Goal: Transaction & Acquisition: Register for event/course

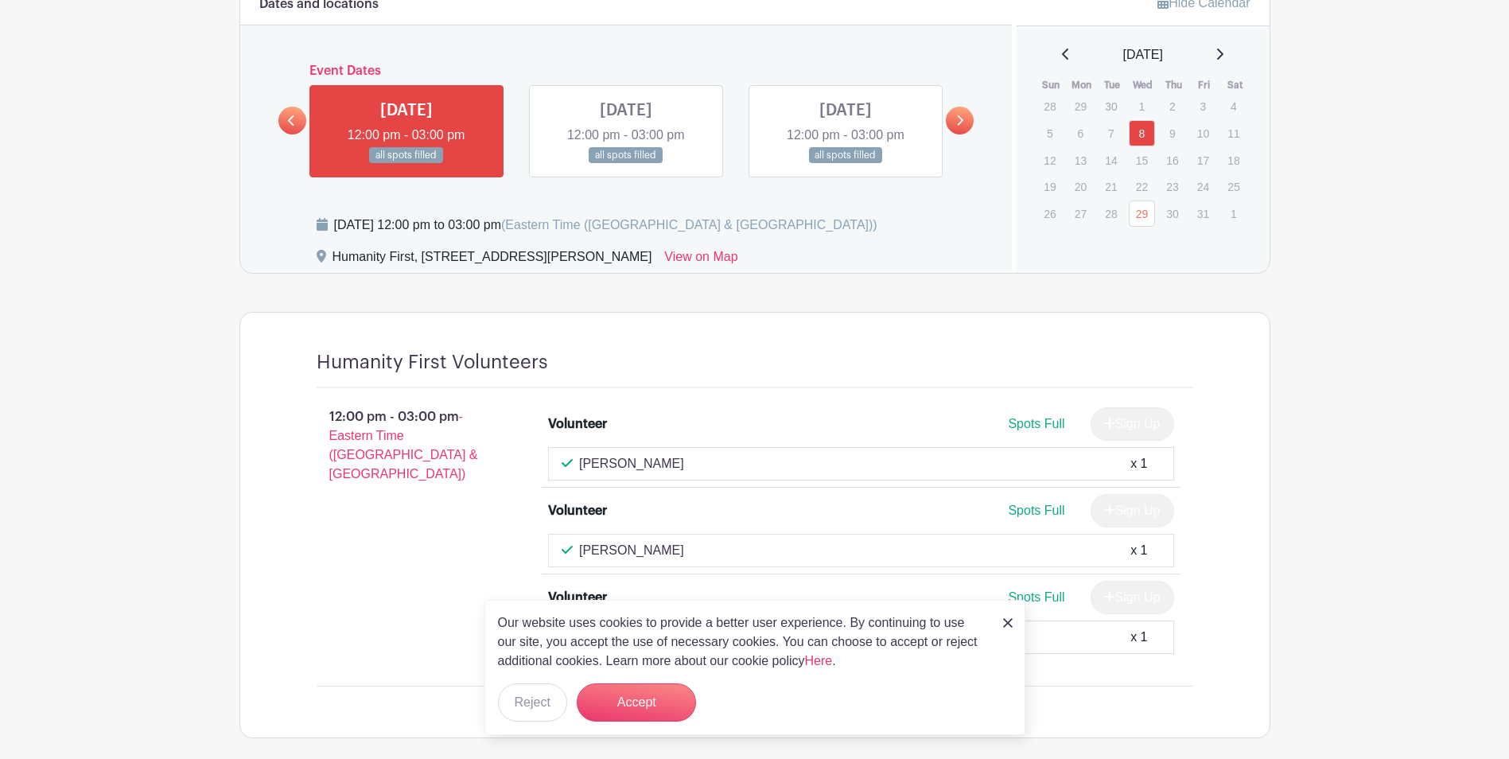
scroll to position [1026, 0]
click at [1224, 49] on icon at bounding box center [1220, 55] width 8 height 13
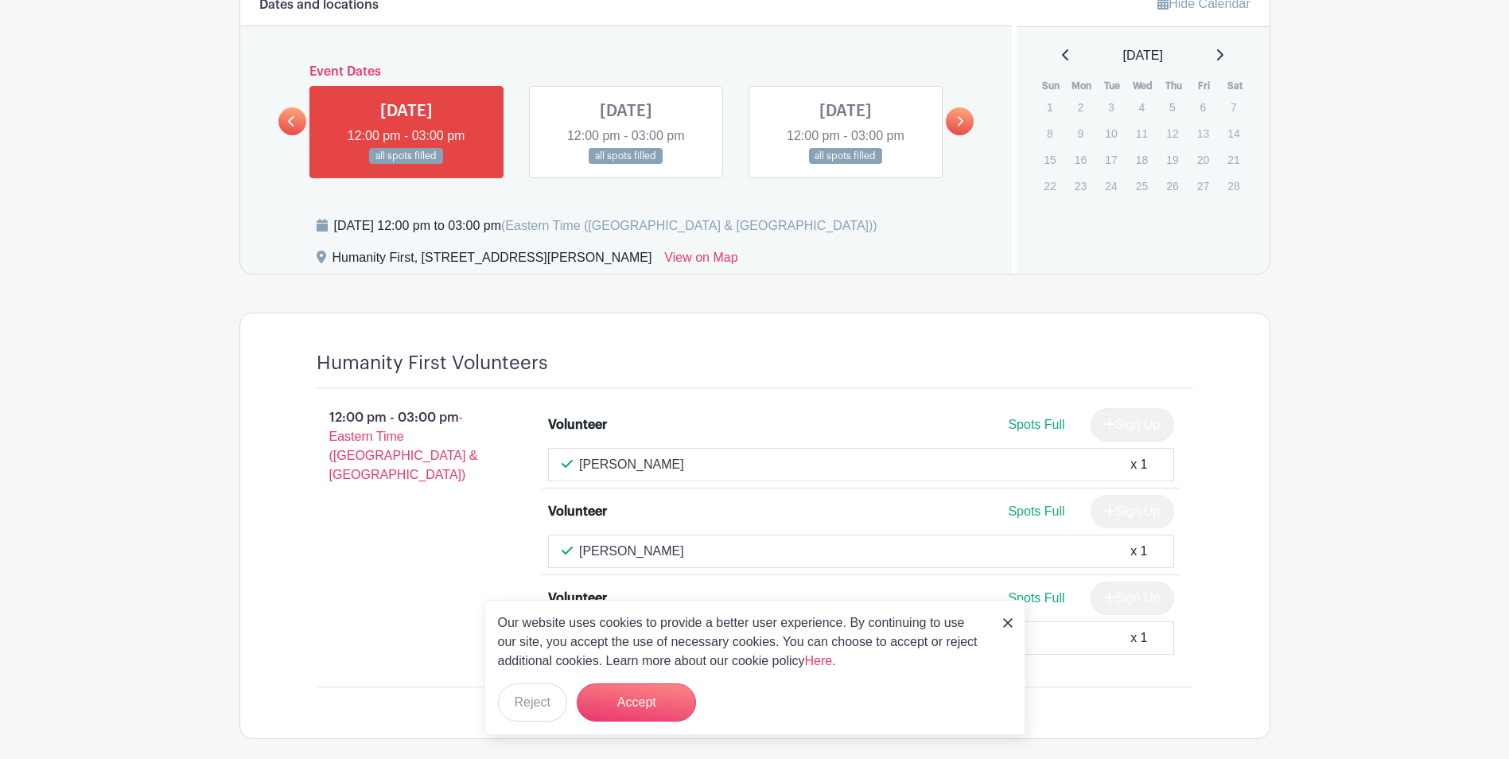
click at [1224, 49] on icon at bounding box center [1220, 55] width 8 height 13
click at [1224, 51] on icon at bounding box center [1220, 54] width 6 height 11
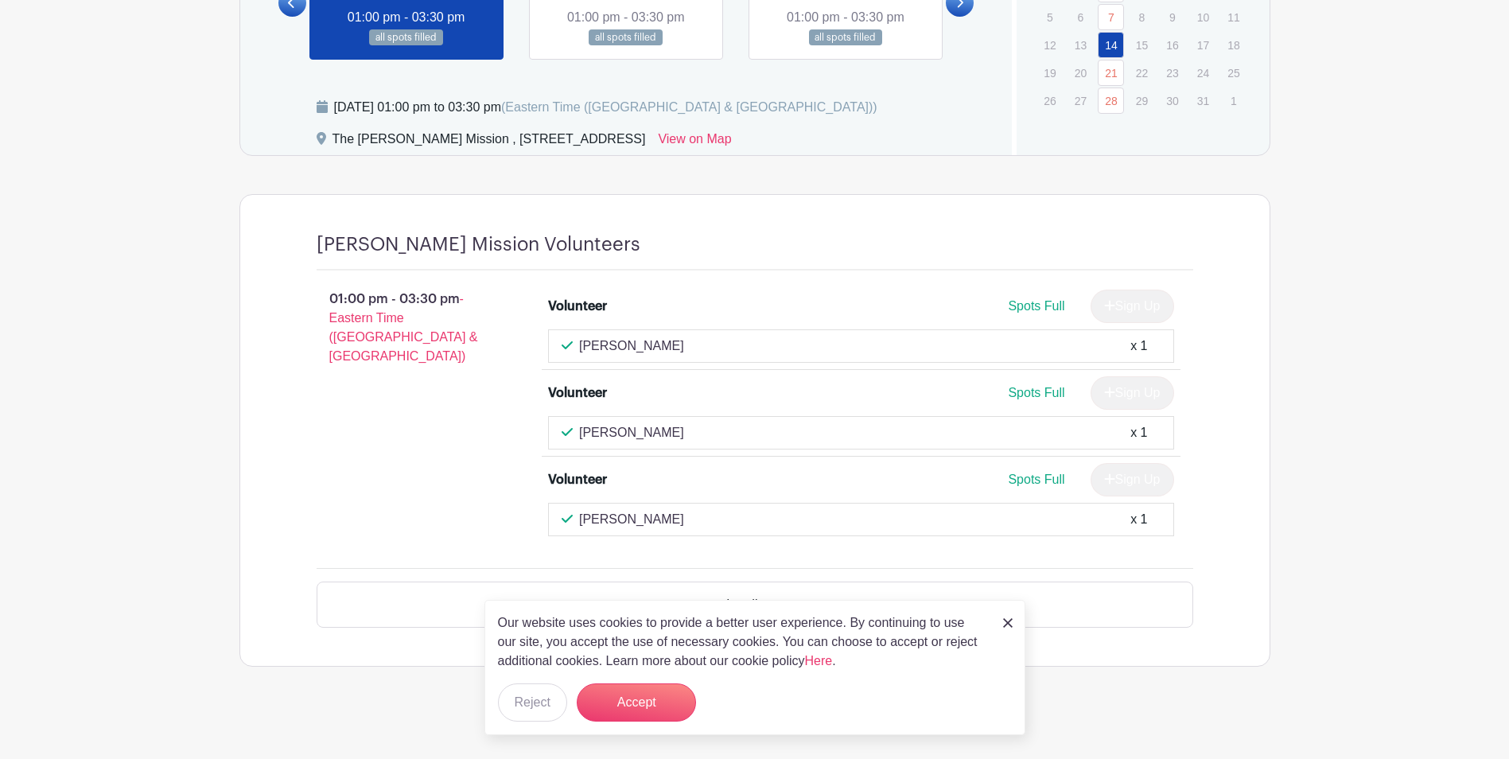
scroll to position [1007, 0]
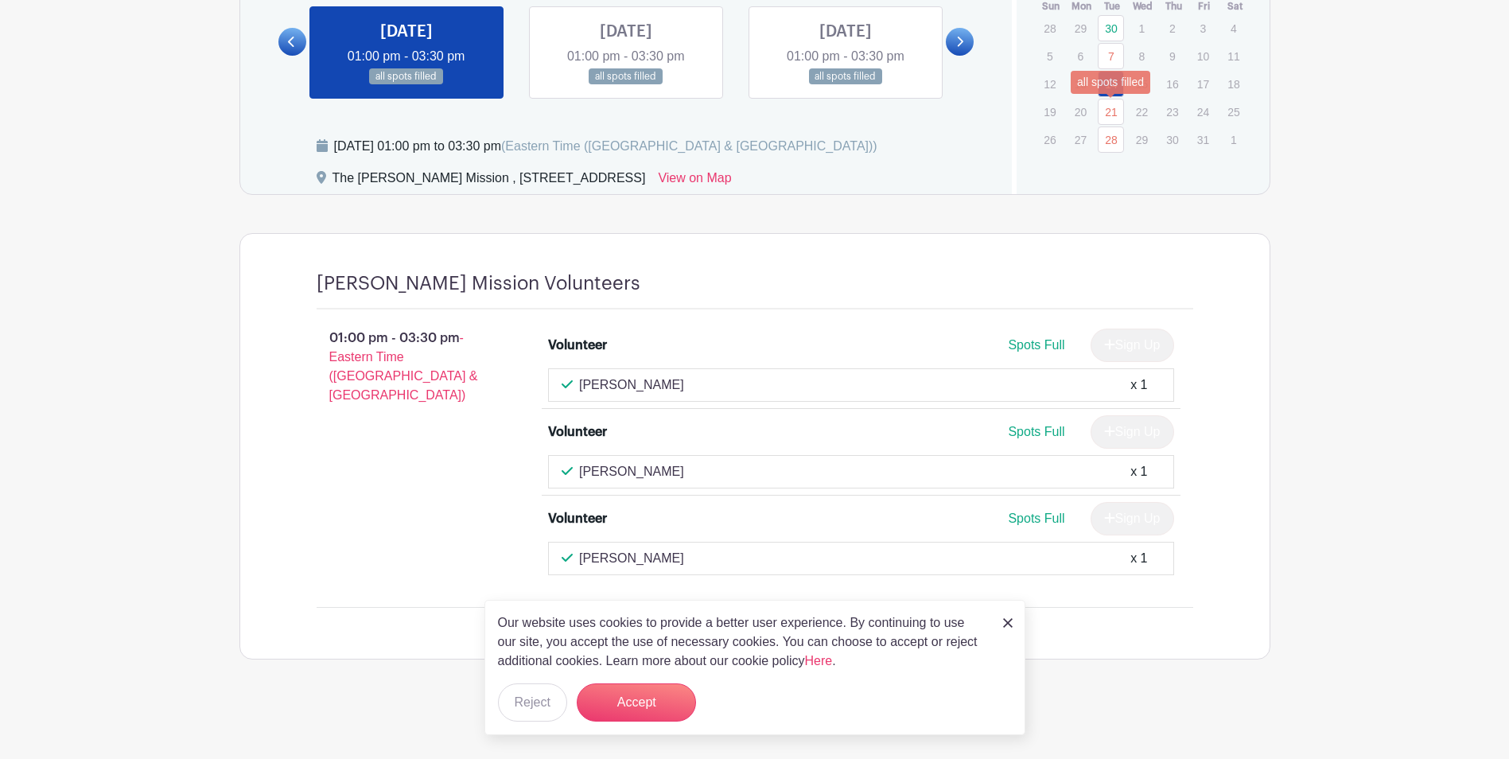
click at [1110, 117] on link "21" at bounding box center [1111, 112] width 26 height 26
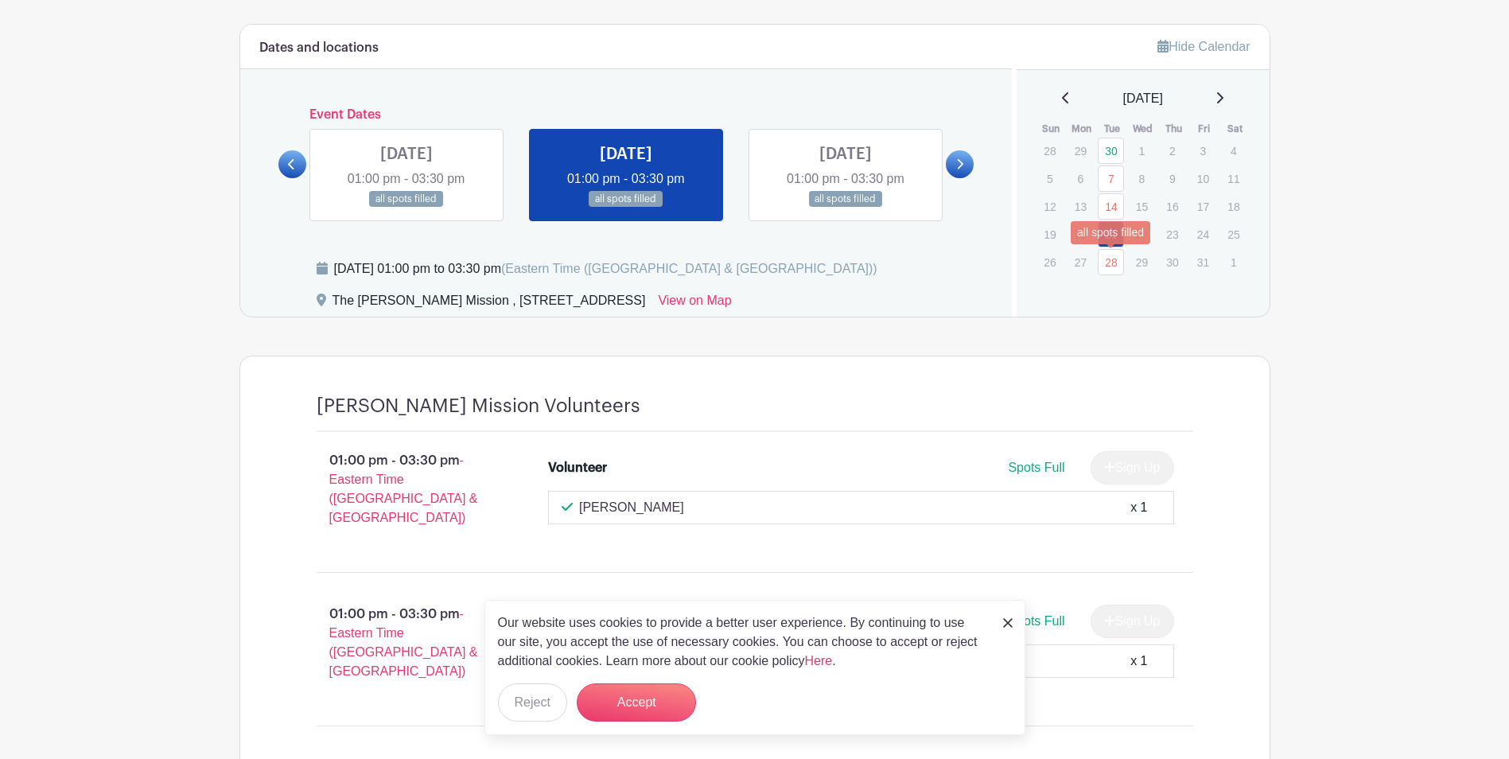
scroll to position [848, 0]
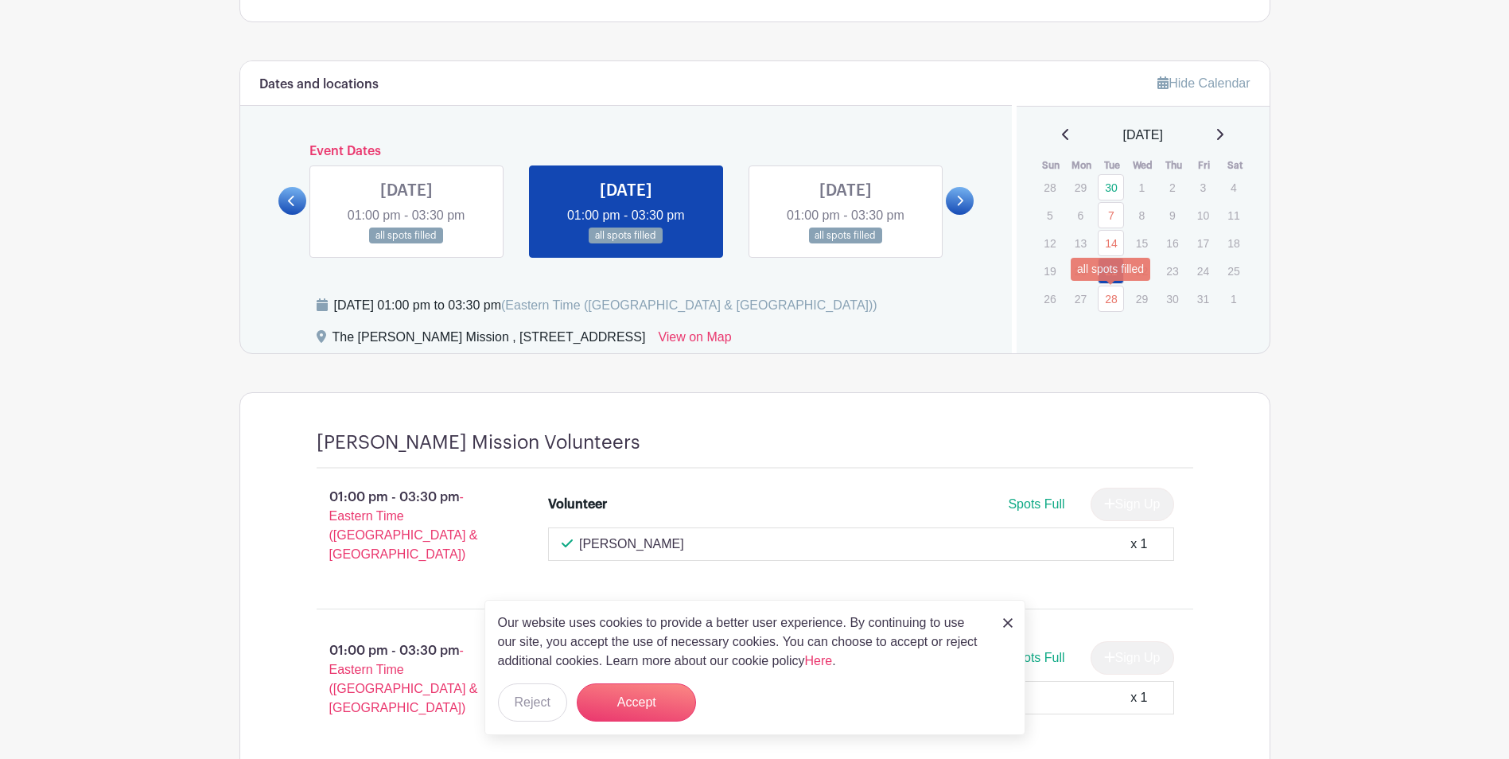
click at [1113, 294] on link "28" at bounding box center [1111, 299] width 26 height 26
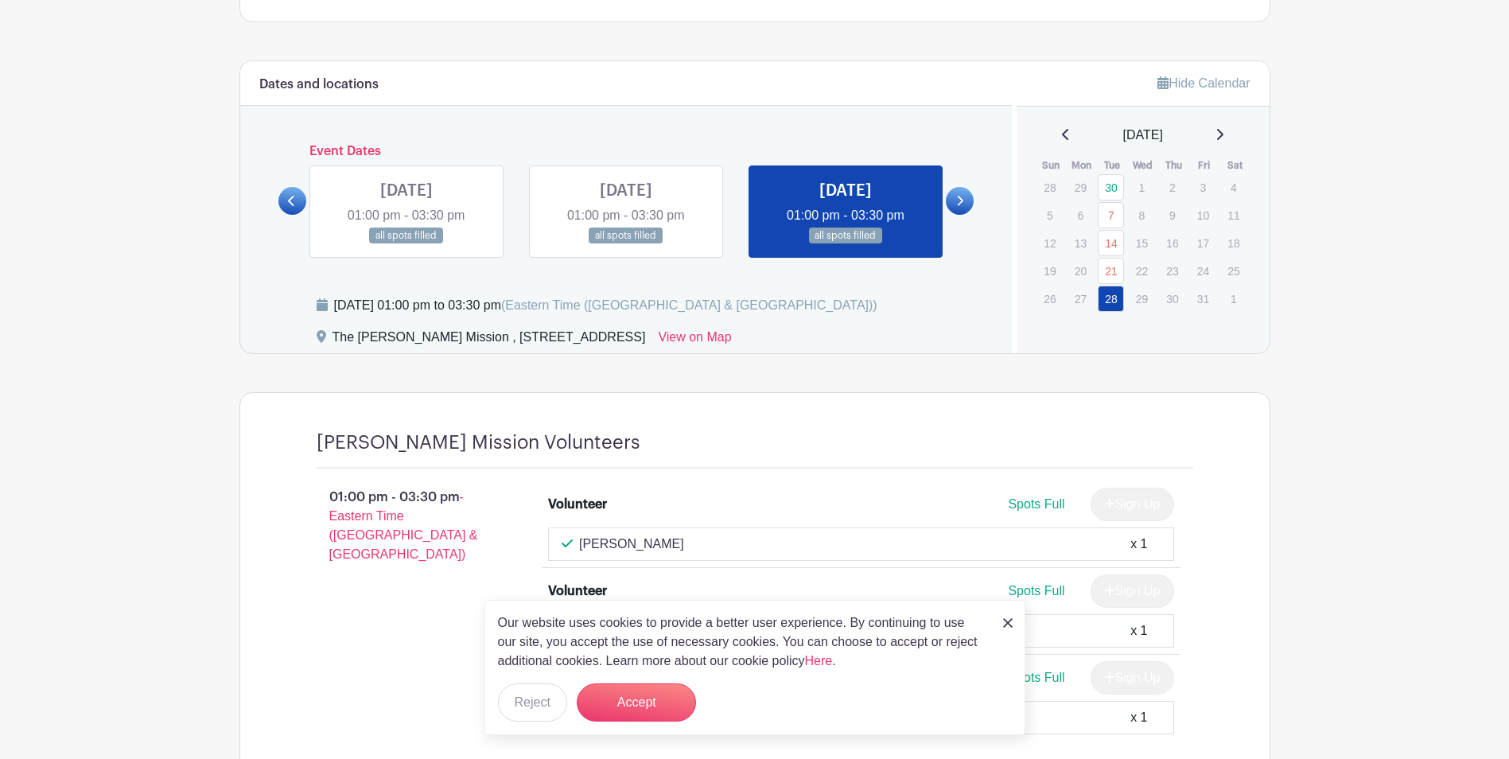
click at [1224, 127] on link at bounding box center [1220, 135] width 8 height 19
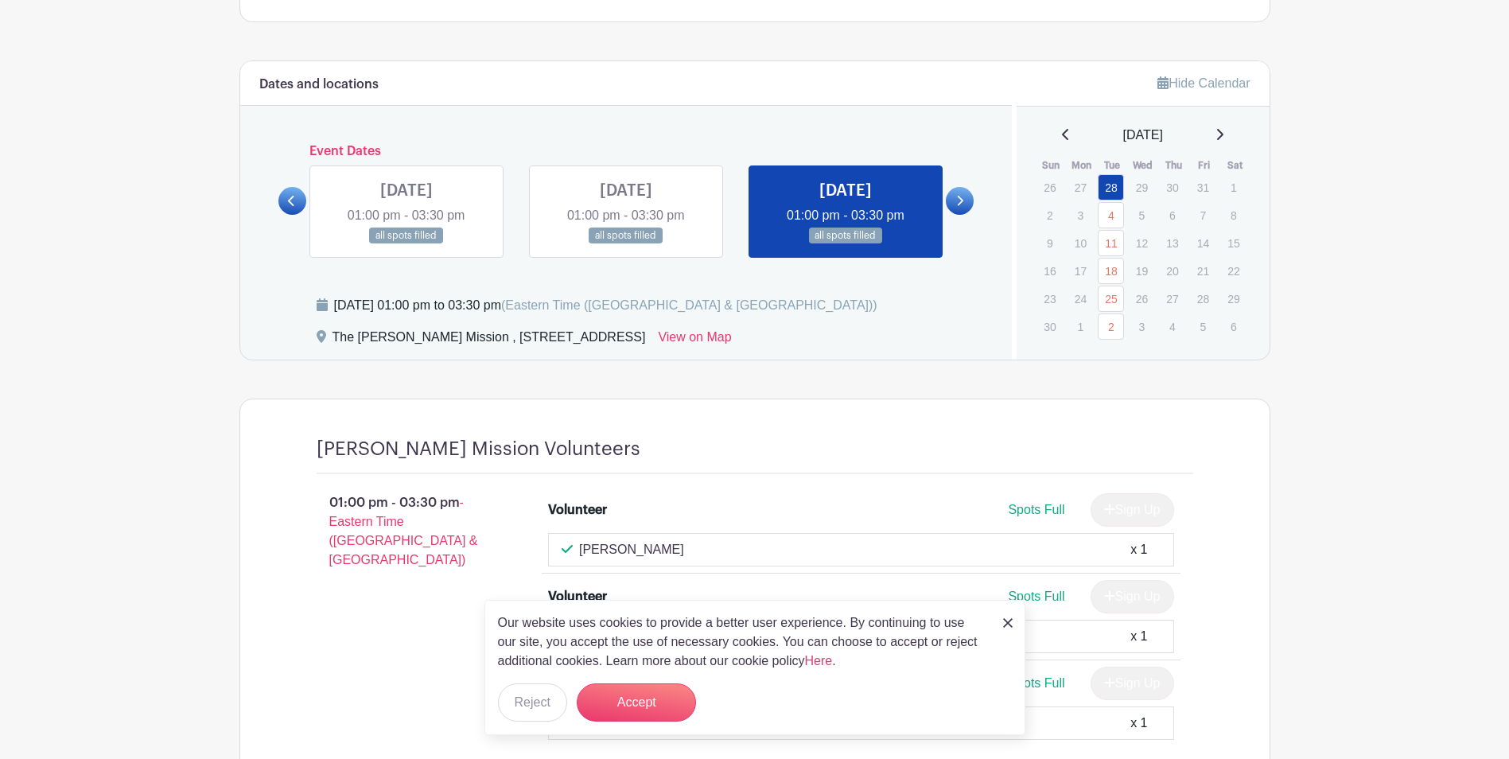
click at [1224, 133] on icon at bounding box center [1220, 134] width 8 height 13
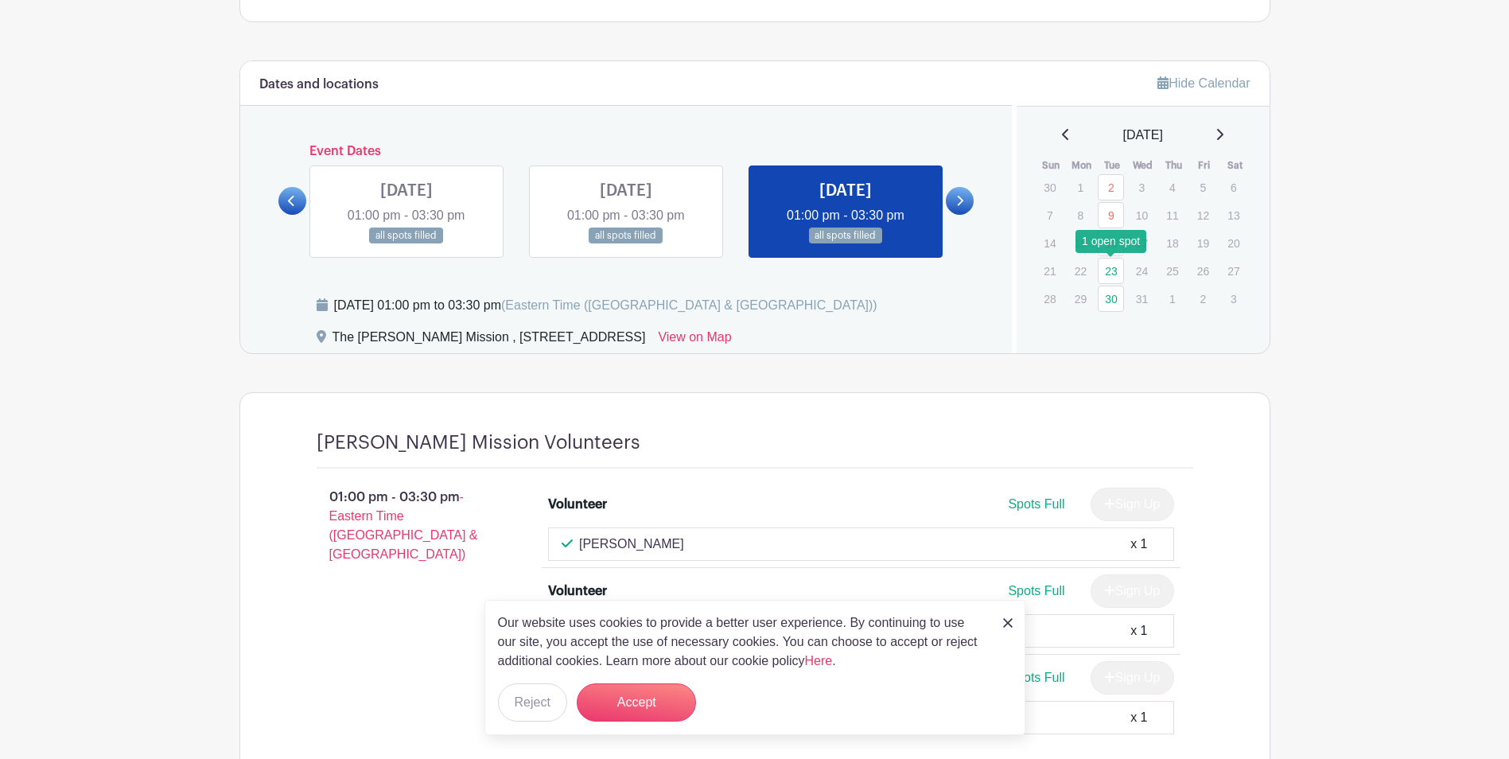
click at [1110, 272] on link "23" at bounding box center [1111, 271] width 26 height 26
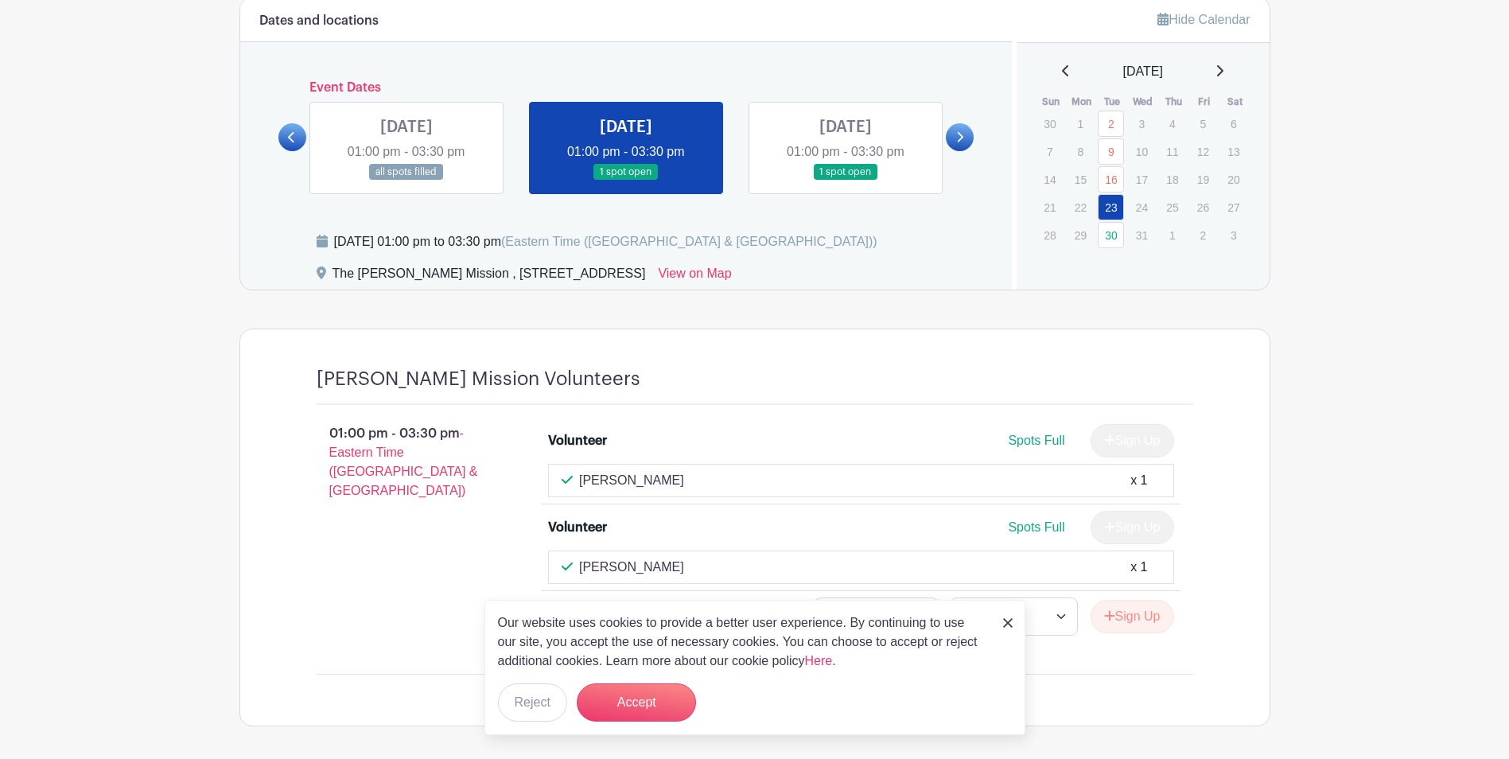
scroll to position [979, 0]
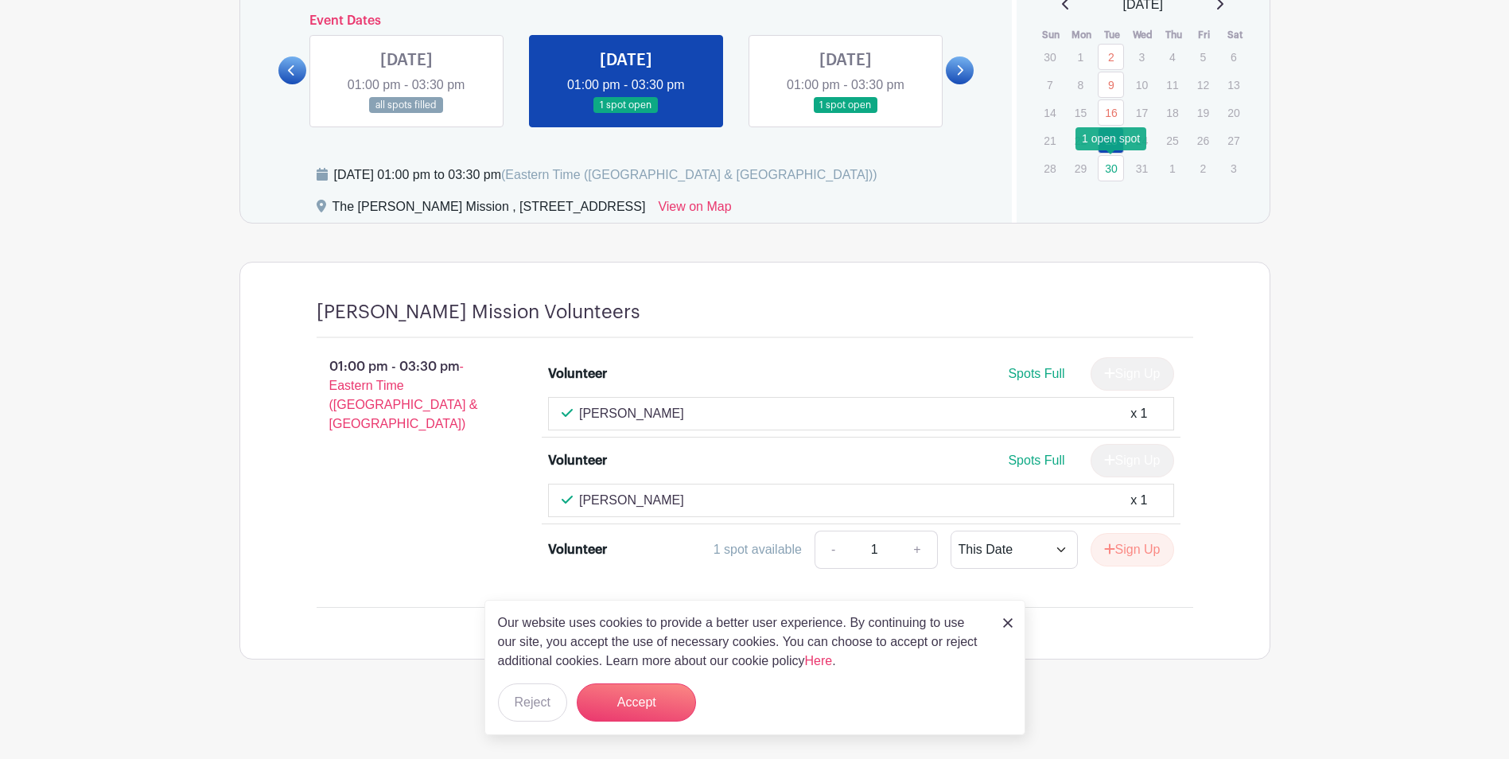
click at [1111, 170] on link "30" at bounding box center [1111, 168] width 26 height 26
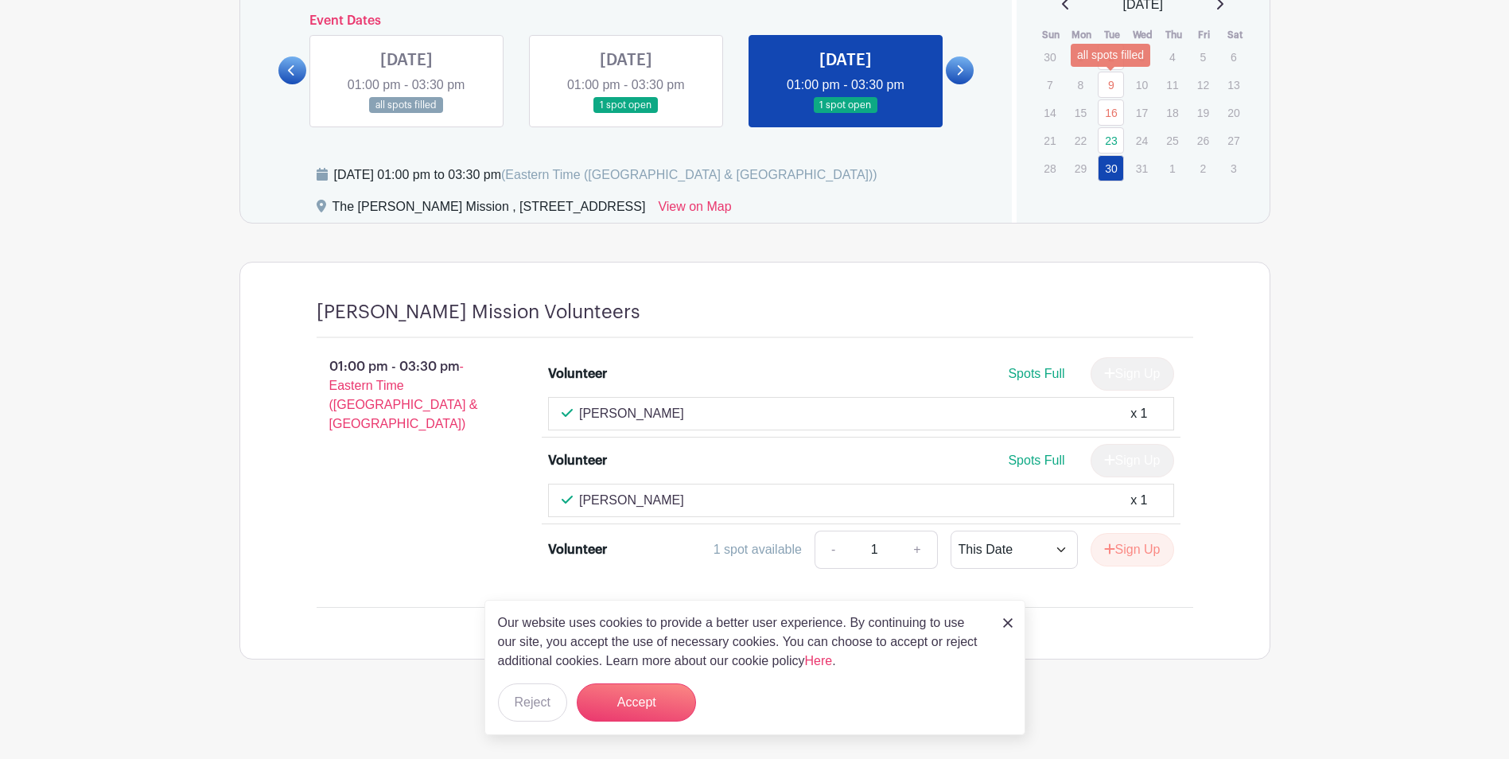
click at [1112, 86] on link "9" at bounding box center [1111, 85] width 26 height 26
